Goal: Task Accomplishment & Management: Manage account settings

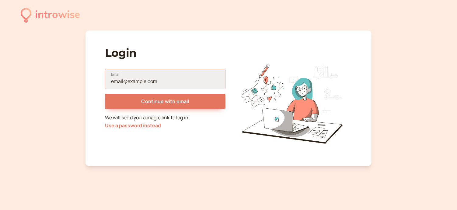
click at [179, 76] on input "Email" at bounding box center [165, 78] width 121 height 19
type input "[EMAIL_ADDRESS][DOMAIN_NAME]"
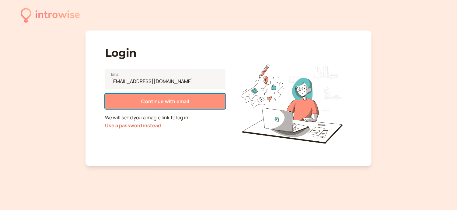
click at [171, 100] on span "Continue with email" at bounding box center [165, 101] width 48 height 7
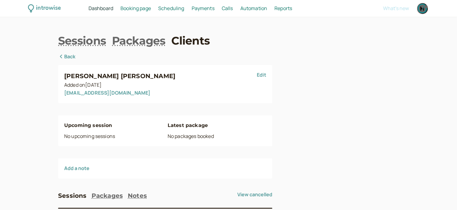
click at [204, 11] on span "Payments" at bounding box center [203, 8] width 23 height 7
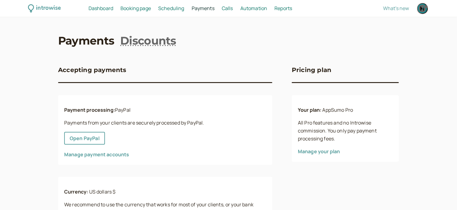
click at [88, 154] on link "Manage payment accounts" at bounding box center [96, 154] width 65 height 7
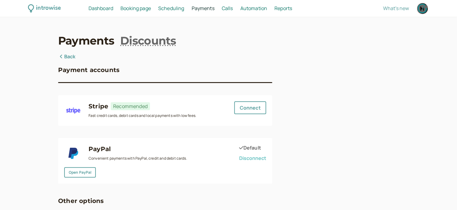
click at [253, 155] on span "Disconnect" at bounding box center [252, 157] width 27 height 7
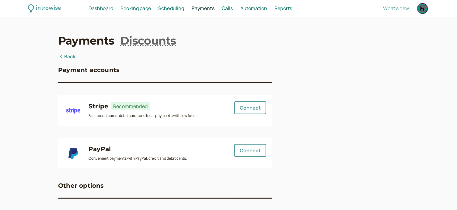
click at [139, 8] on span "Booking page" at bounding box center [136, 8] width 30 height 7
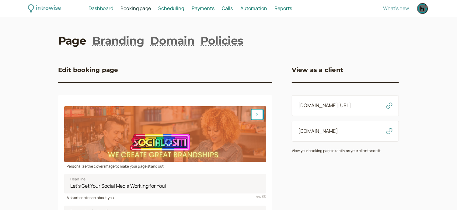
click at [253, 115] on button "button" at bounding box center [258, 114] width 12 height 10
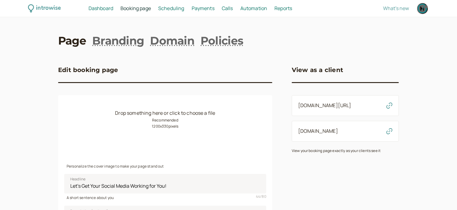
click at [160, 126] on small "Recommended 1200 x 330 pixels" at bounding box center [165, 123] width 26 height 12
click at [191, 41] on link "Domain" at bounding box center [172, 40] width 44 height 15
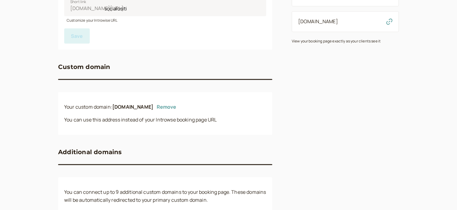
scroll to position [122, 0]
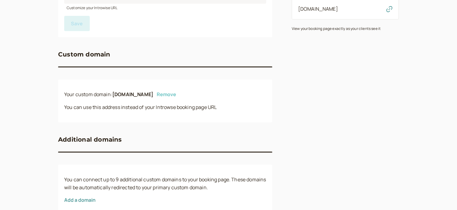
click at [176, 95] on button "Remove" at bounding box center [166, 93] width 19 height 5
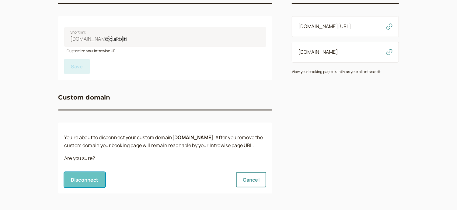
click at [86, 176] on span "Disconnect" at bounding box center [85, 179] width 28 height 7
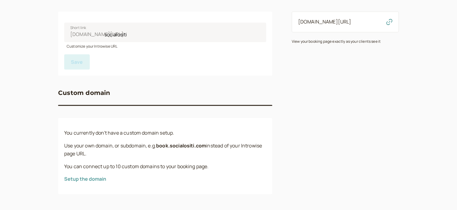
scroll to position [84, 0]
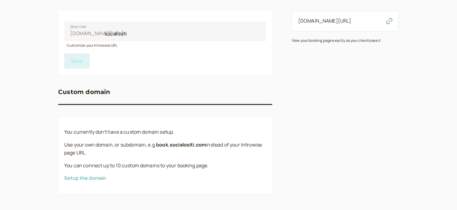
click at [99, 178] on button "Setup the domain" at bounding box center [85, 177] width 42 height 5
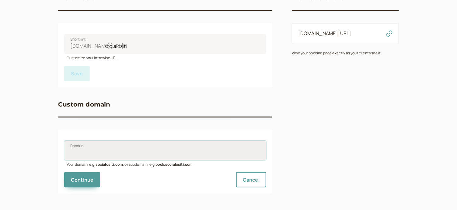
click at [127, 150] on input "Domain" at bounding box center [165, 149] width 202 height 19
click at [342, 127] on div "View as a client introwise.com/socialositi View your booking page exactly as yo…" at bounding box center [345, 87] width 107 height 212
click at [222, 150] on input "Domain" at bounding box center [165, 149] width 202 height 19
click at [72, 153] on input "Domain" at bounding box center [165, 149] width 202 height 19
type input "book.gurumarketinggroup.net"
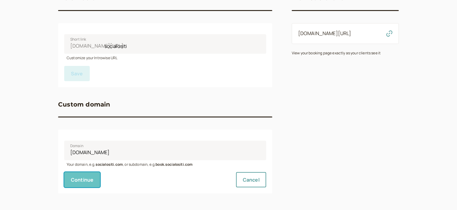
click at [88, 178] on span "Continue" at bounding box center [82, 179] width 23 height 7
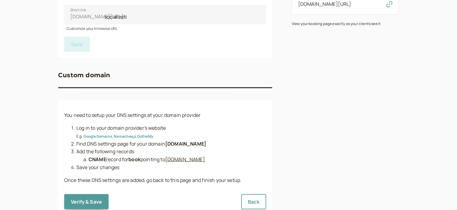
scroll to position [113, 0]
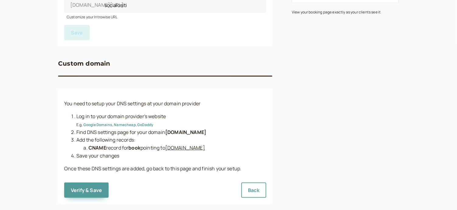
drag, startPoint x: 231, startPoint y: 147, endPoint x: 170, endPoint y: 151, distance: 60.7
click at [170, 151] on li "CNAME record for book pointing to poweredby.introwise.com" at bounding box center [178, 148] width 178 height 8
copy u "poweredby.introwise.com"
click at [243, 148] on li "CNAME record for book pointing to poweredby.introwise.com" at bounding box center [178, 148] width 178 height 8
drag, startPoint x: 240, startPoint y: 149, endPoint x: 169, endPoint y: 151, distance: 70.4
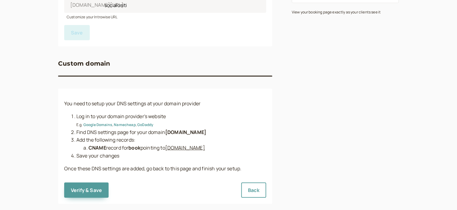
click at [169, 151] on ol "Log in to your domain provider's website E.g. Google Domains , Namecheap , GoDa…" at bounding box center [165, 135] width 202 height 47
copy u "poweredby.introwise.com"
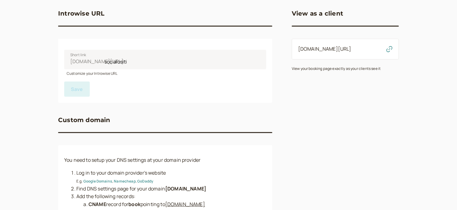
scroll to position [41, 0]
